Goal: Information Seeking & Learning: Check status

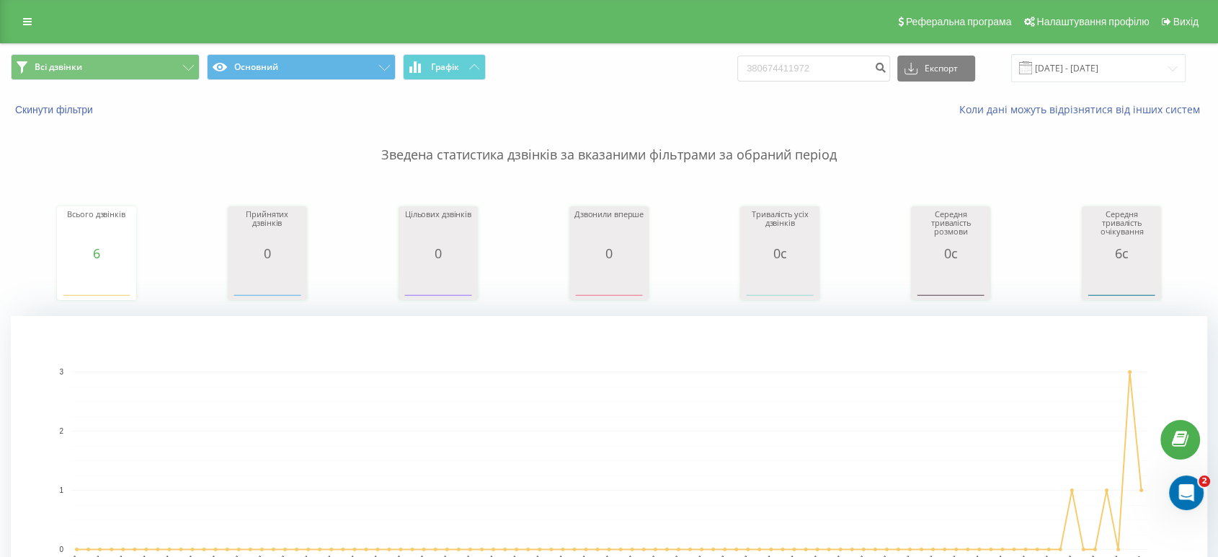
click at [802, 62] on input "380674411972" at bounding box center [813, 69] width 153 height 26
type input "380977746116"
click at [887, 68] on icon "submit" at bounding box center [880, 65] width 12 height 9
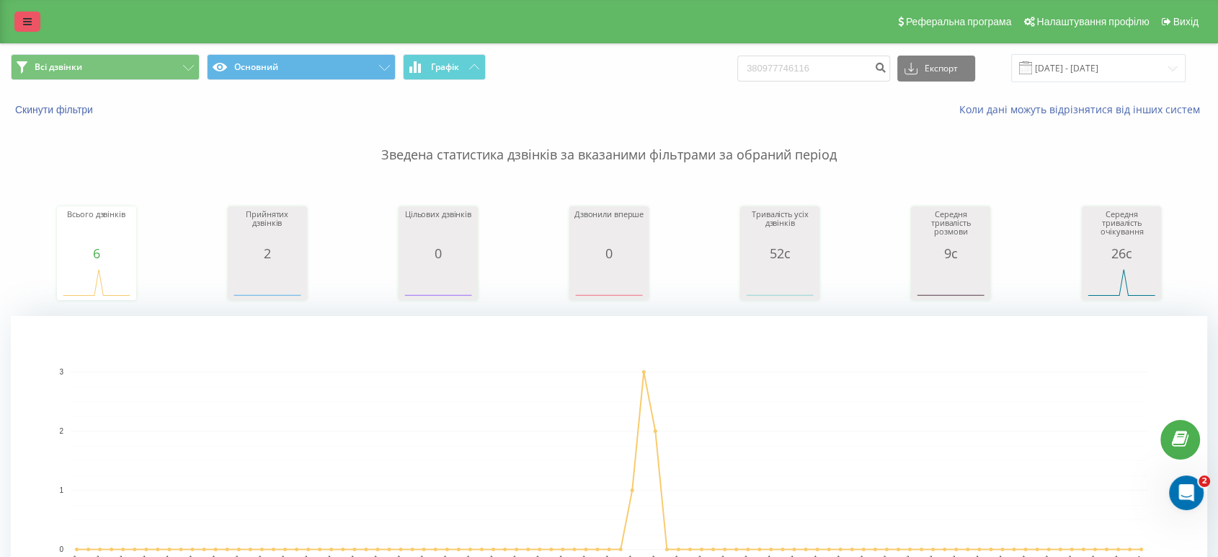
click at [28, 21] on icon at bounding box center [27, 22] width 9 height 10
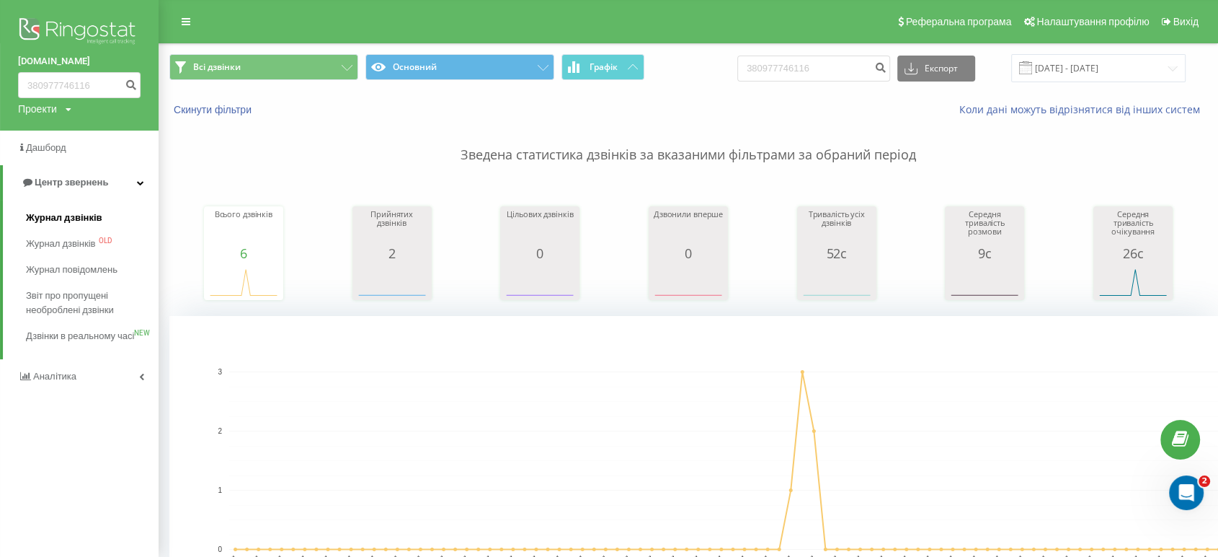
click at [74, 218] on span "Журнал дзвінків" at bounding box center [64, 217] width 76 height 14
